Goal: Task Accomplishment & Management: Manage account settings

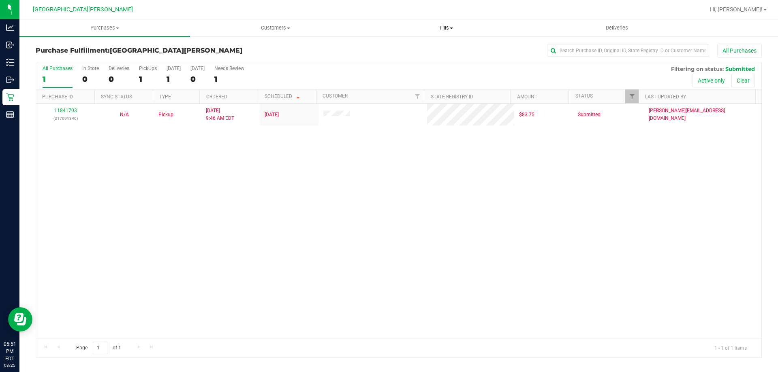
click at [445, 33] on uib-tab-heading "Tills Manage tills Reconcile e-payments" at bounding box center [446, 28] width 170 height 16
click at [414, 50] on li "Manage tills" at bounding box center [446, 49] width 171 height 10
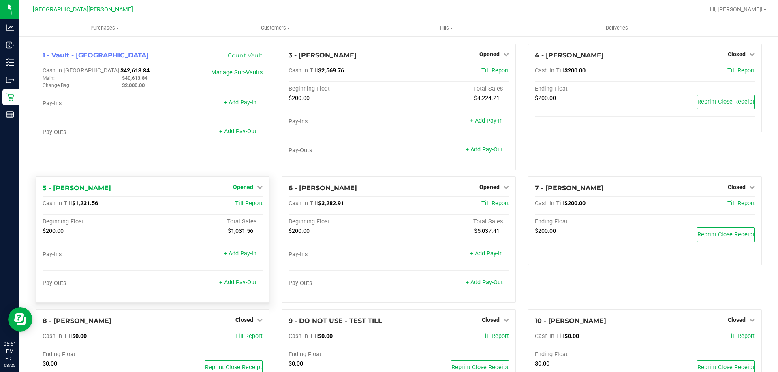
click at [246, 187] on span "Opened" at bounding box center [243, 187] width 20 height 6
click at [241, 205] on link "Close Till" at bounding box center [244, 204] width 22 height 6
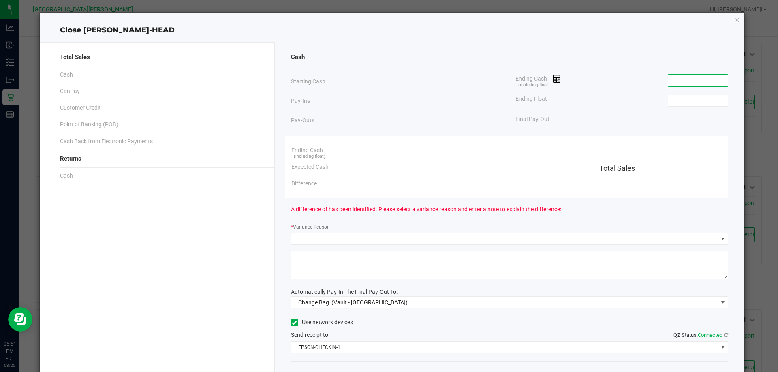
click at [696, 75] on input at bounding box center [698, 80] width 60 height 11
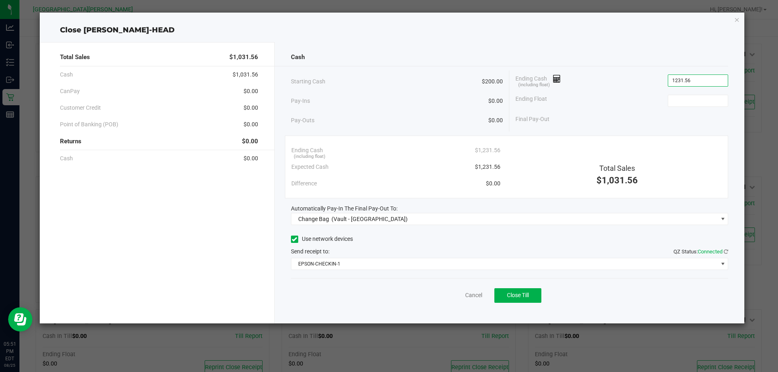
type input "$1,231.56"
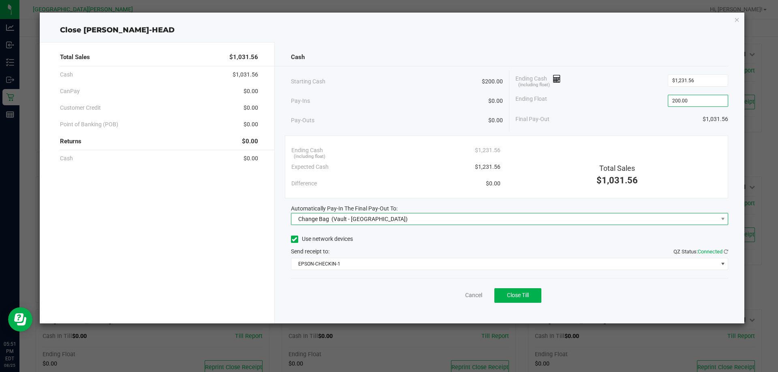
type input "$200.00"
click at [352, 217] on span "(Vault - [GEOGRAPHIC_DATA])" at bounding box center [369, 219] width 76 height 6
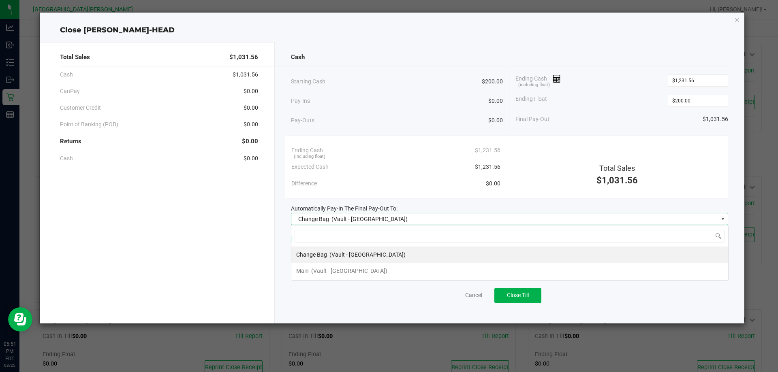
scroll to position [12, 437]
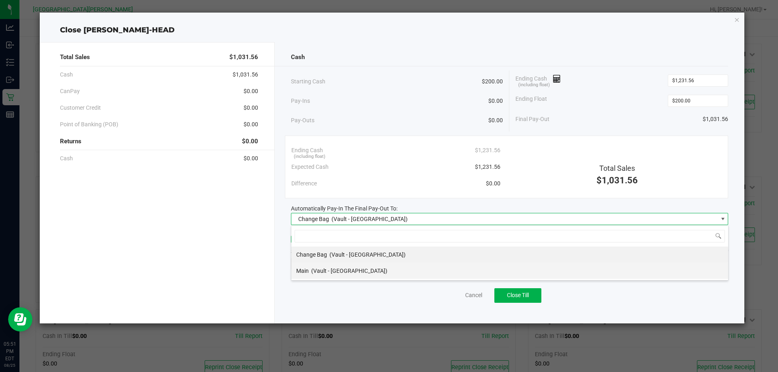
click at [318, 275] on div "Main (Vault - [GEOGRAPHIC_DATA])" at bounding box center [341, 271] width 91 height 15
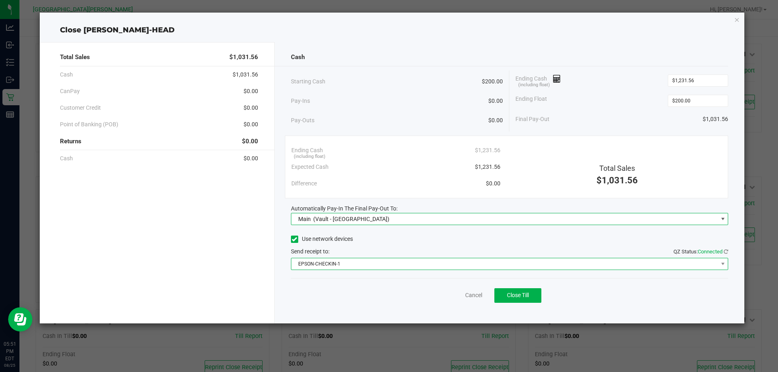
click at [326, 269] on span "EPSON-CHECKIN-1" at bounding box center [504, 263] width 427 height 11
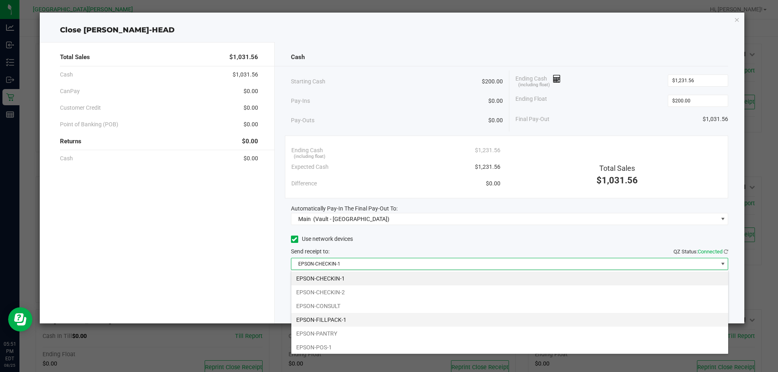
click at [333, 317] on li "EPSON-FILLPACK-1" at bounding box center [509, 320] width 437 height 14
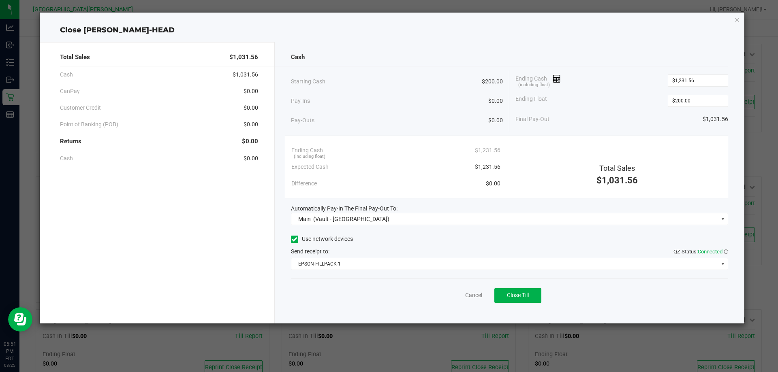
click at [299, 295] on div "Cancel Close Till" at bounding box center [509, 293] width 437 height 31
click at [508, 28] on div "Close [PERSON_NAME]-HEAD" at bounding box center [392, 30] width 705 height 11
click at [518, 295] on span "Close Till" at bounding box center [518, 295] width 22 height 6
click at [454, 291] on div "Dismiss Reprint Closing Receipt" at bounding box center [509, 293] width 437 height 31
click at [454, 297] on link "Dismiss" at bounding box center [455, 295] width 19 height 9
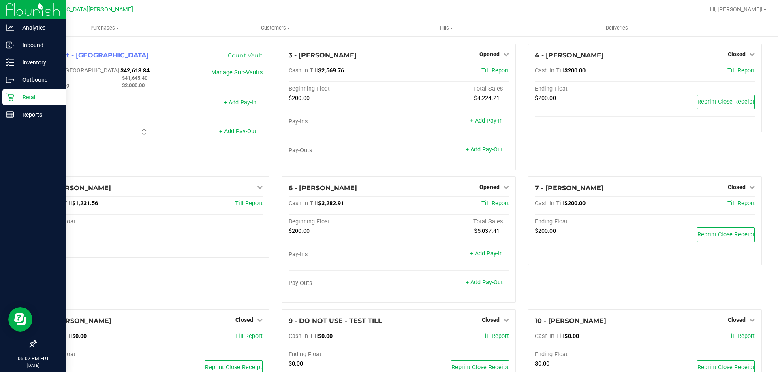
click at [7, 97] on icon at bounding box center [10, 97] width 8 height 8
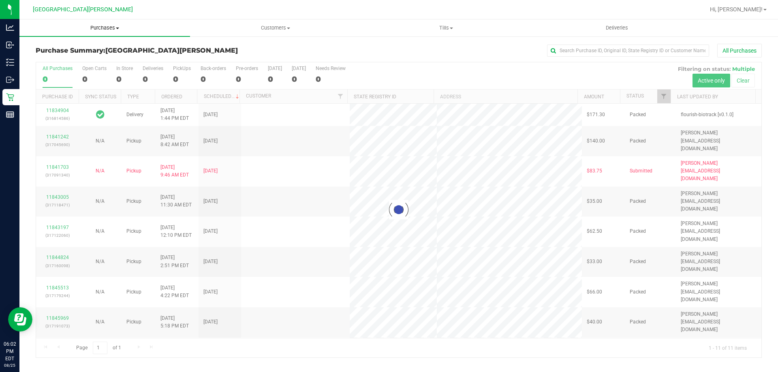
click at [104, 29] on span "Purchases" at bounding box center [104, 27] width 171 height 7
click at [69, 57] on li "Fulfillment" at bounding box center [104, 59] width 171 height 10
